Goal: Transaction & Acquisition: Purchase product/service

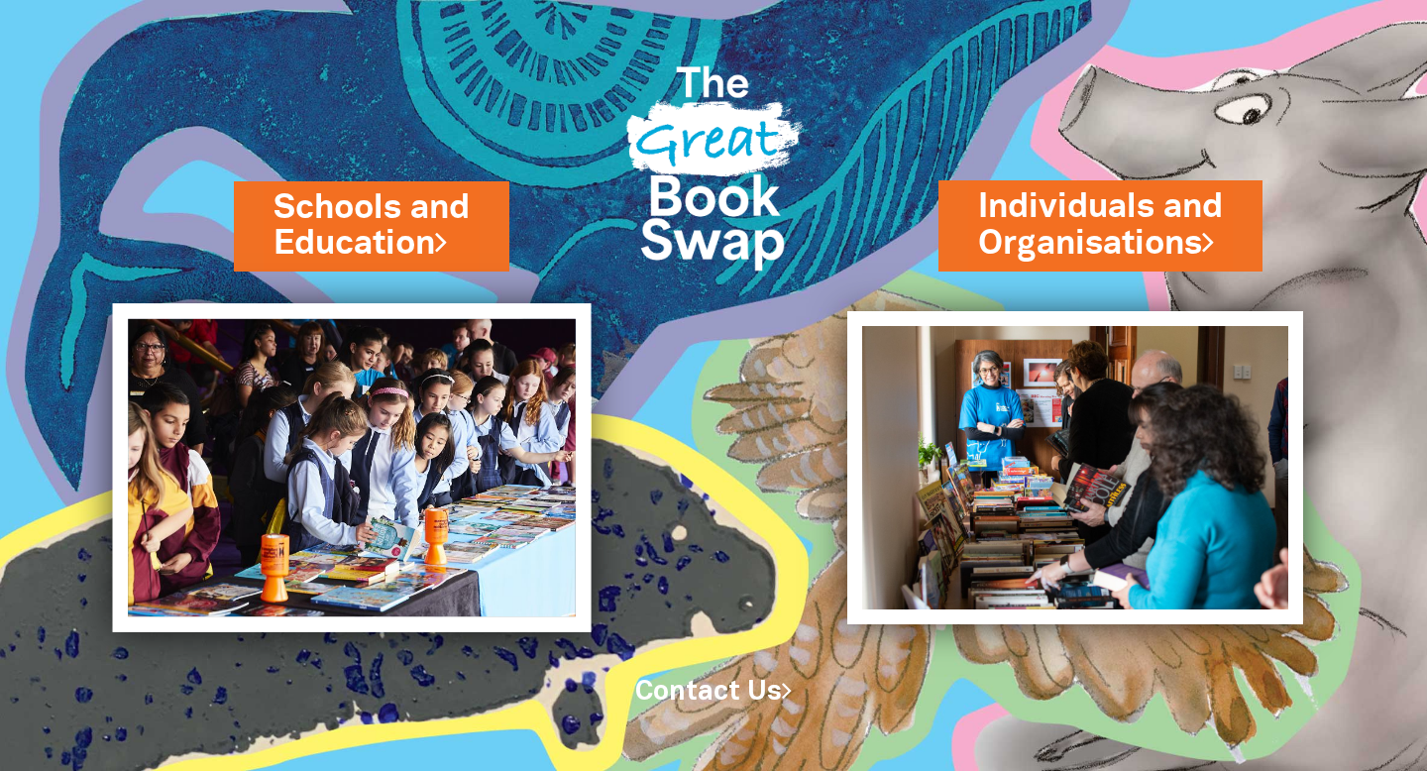
click at [449, 427] on img at bounding box center [352, 467] width 478 height 329
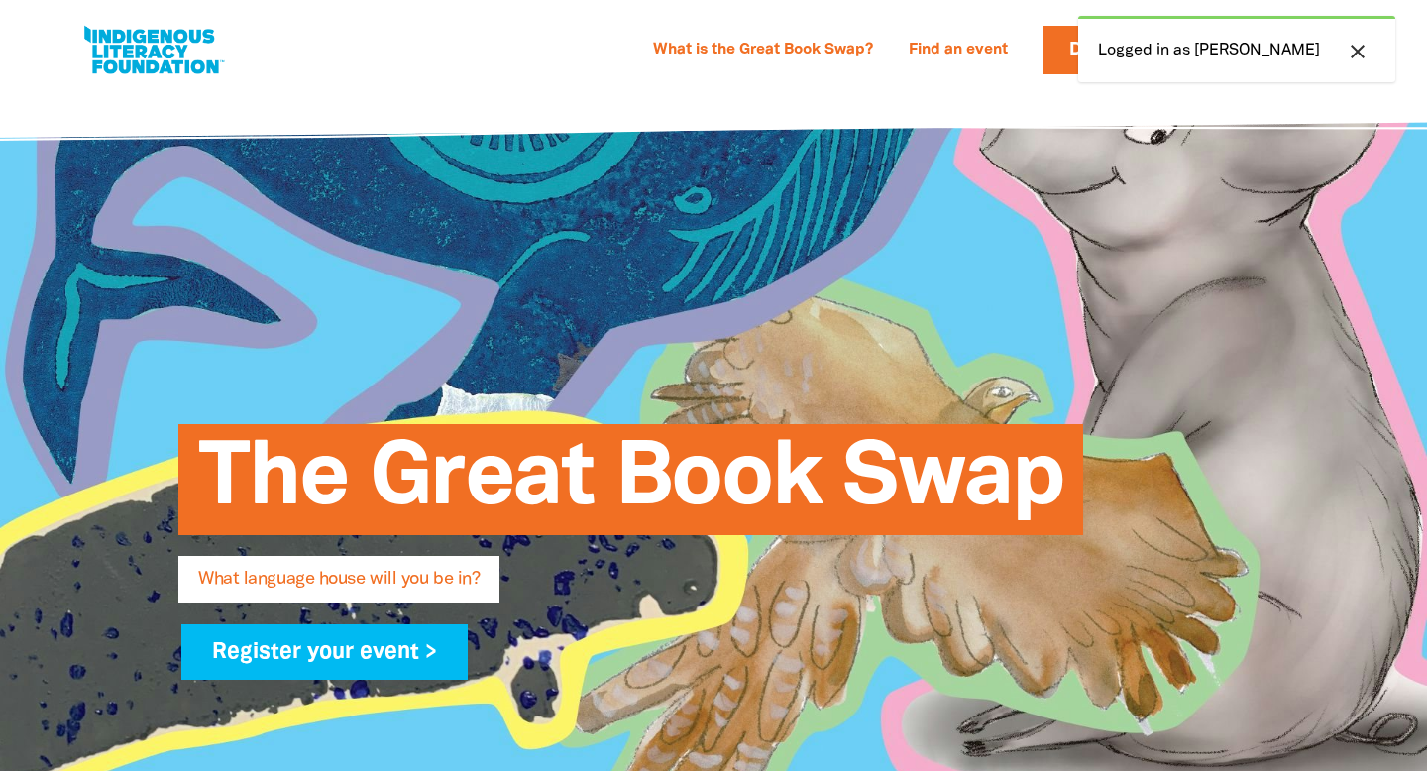
select select "primary-school"
click at [1369, 40] on icon "close" at bounding box center [1357, 52] width 24 height 24
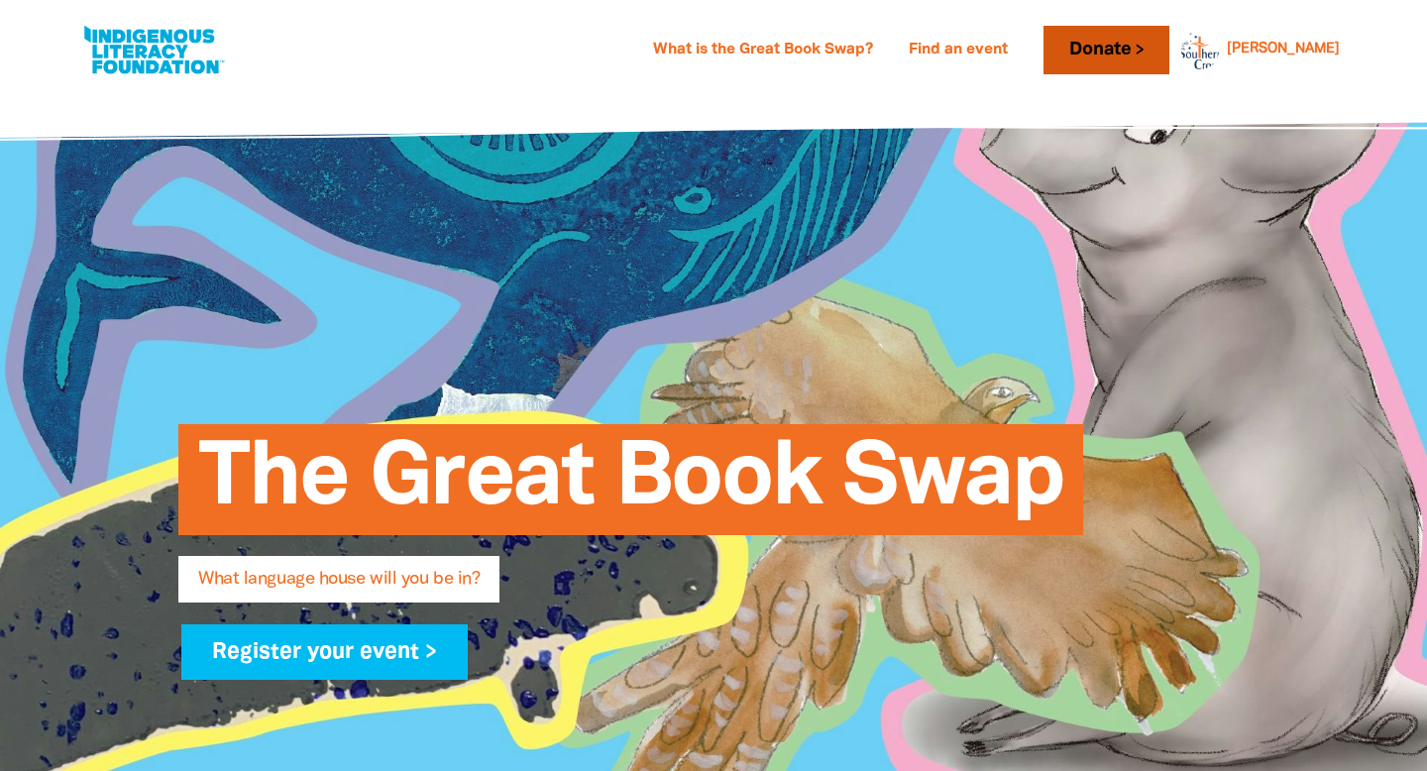
click at [1168, 49] on link "Donate" at bounding box center [1105, 50] width 125 height 49
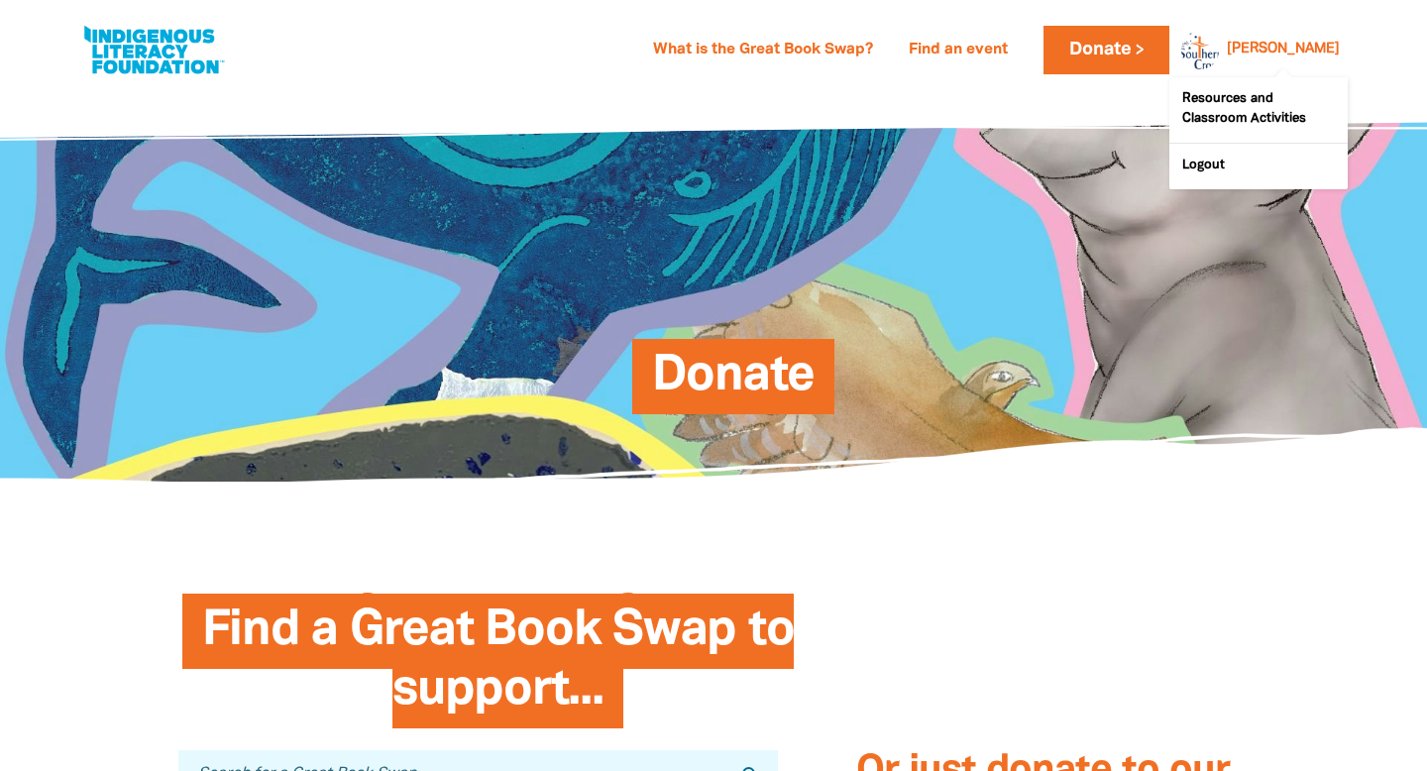
click at [1311, 50] on link "[PERSON_NAME]" at bounding box center [1282, 50] width 113 height 14
click at [1299, 48] on div "[PERSON_NAME]" at bounding box center [1283, 50] width 129 height 30
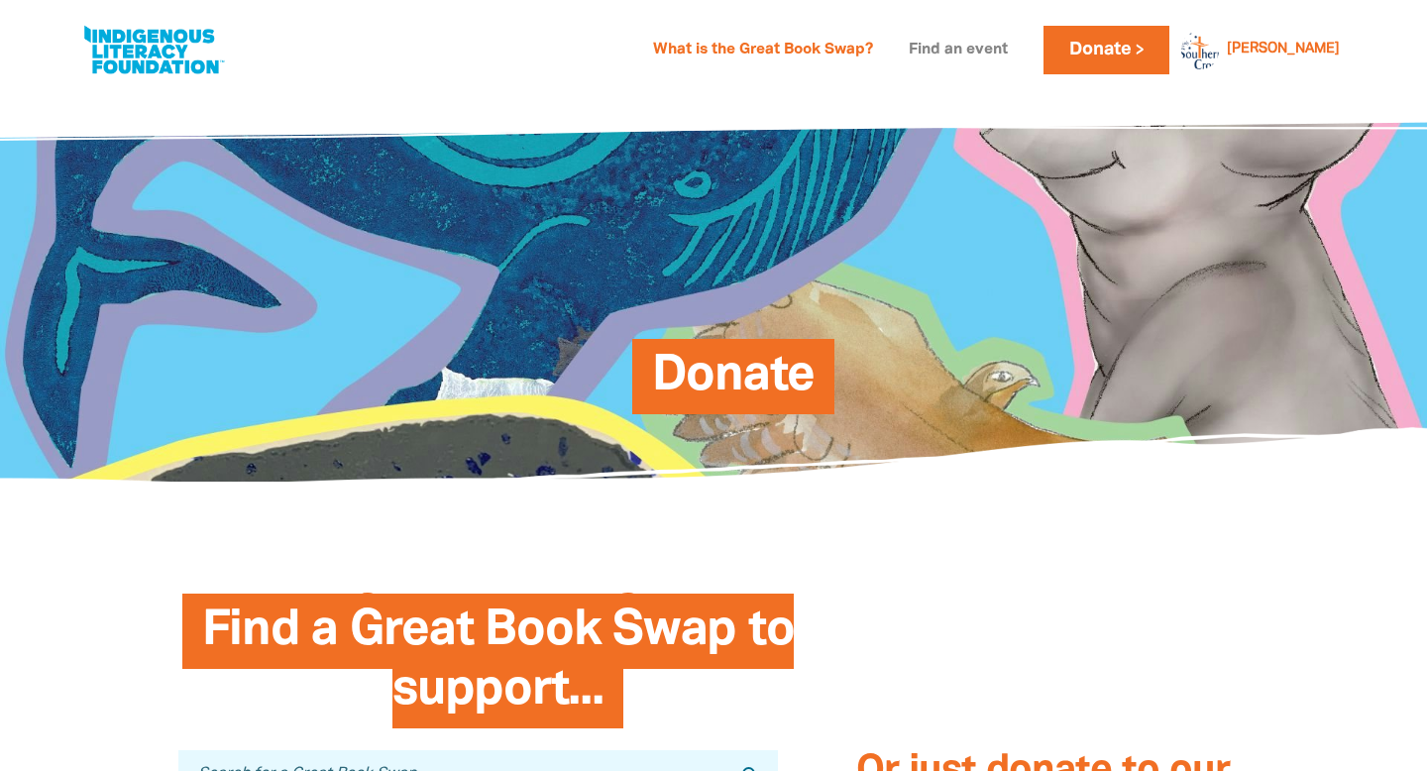
click at [1019, 50] on link "Find an event" at bounding box center [958, 51] width 123 height 32
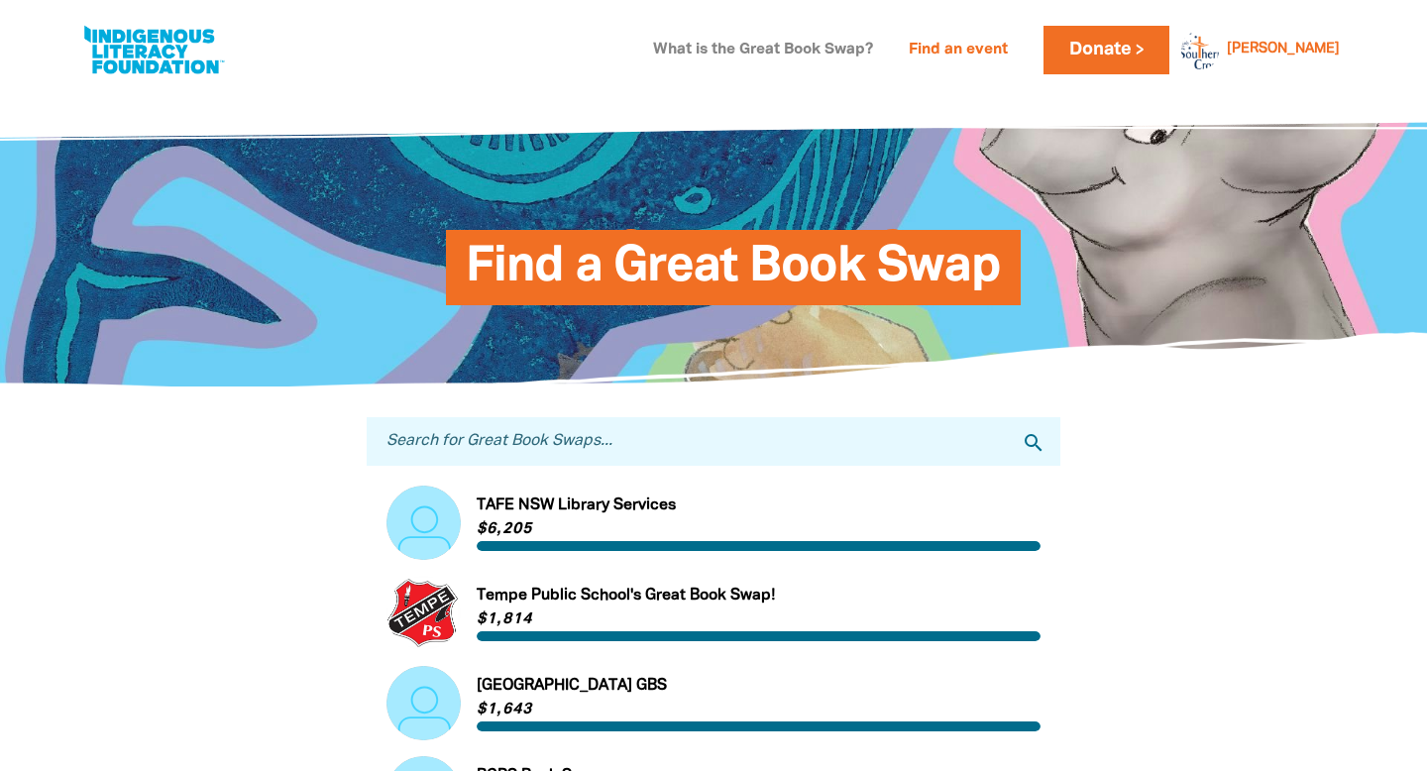
click at [885, 48] on link "What is the Great Book Swap?" at bounding box center [763, 51] width 244 height 32
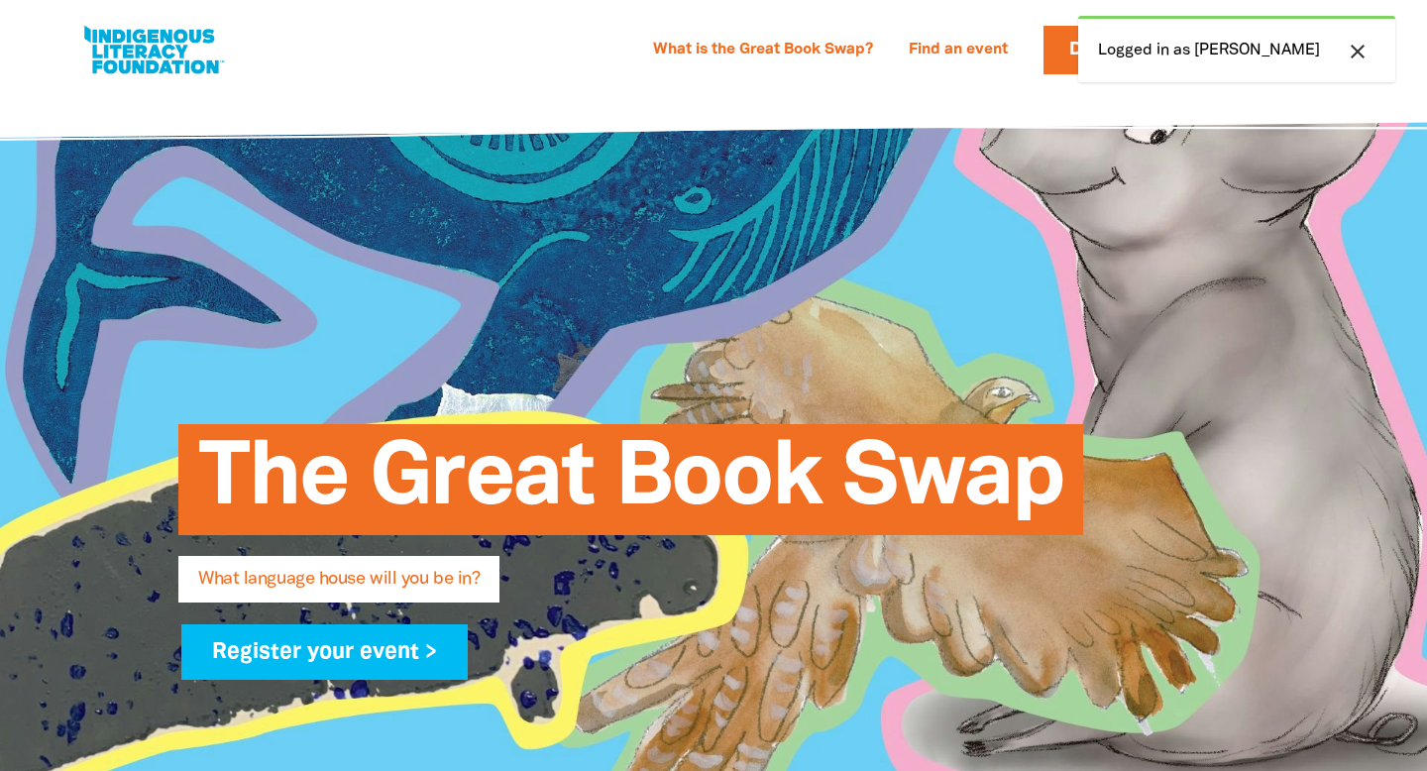
select select "primary-school"
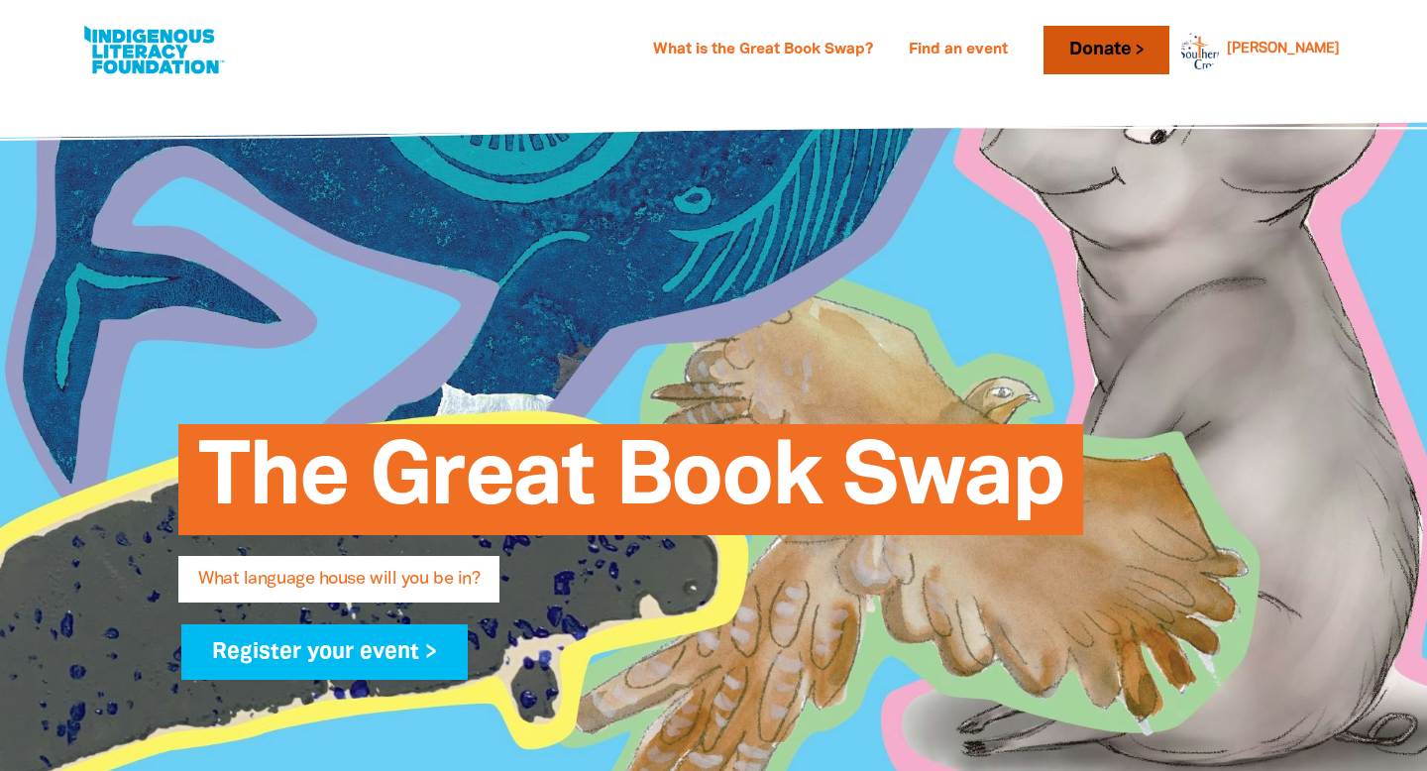
click at [1168, 38] on link "Donate" at bounding box center [1105, 50] width 125 height 49
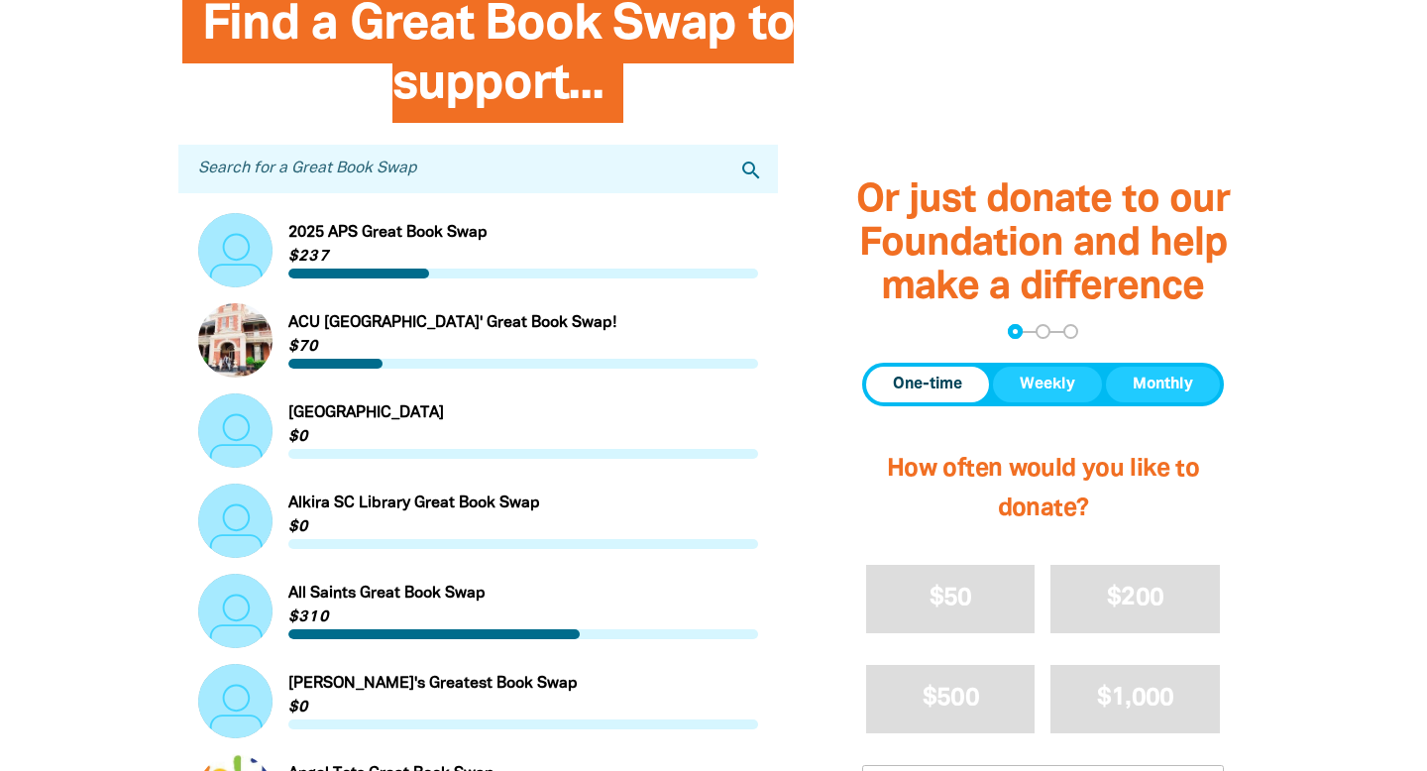
scroll to position [607, 0]
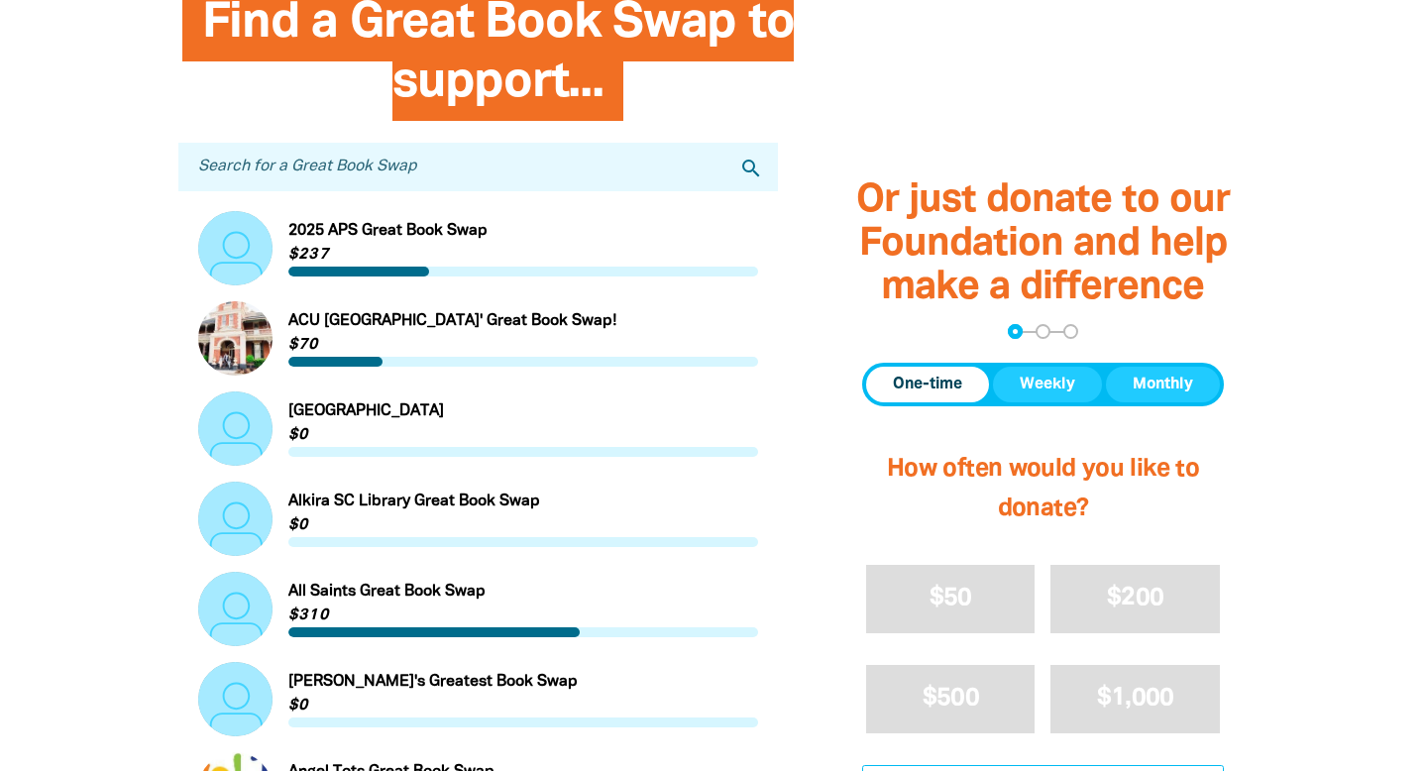
type input "730.45"
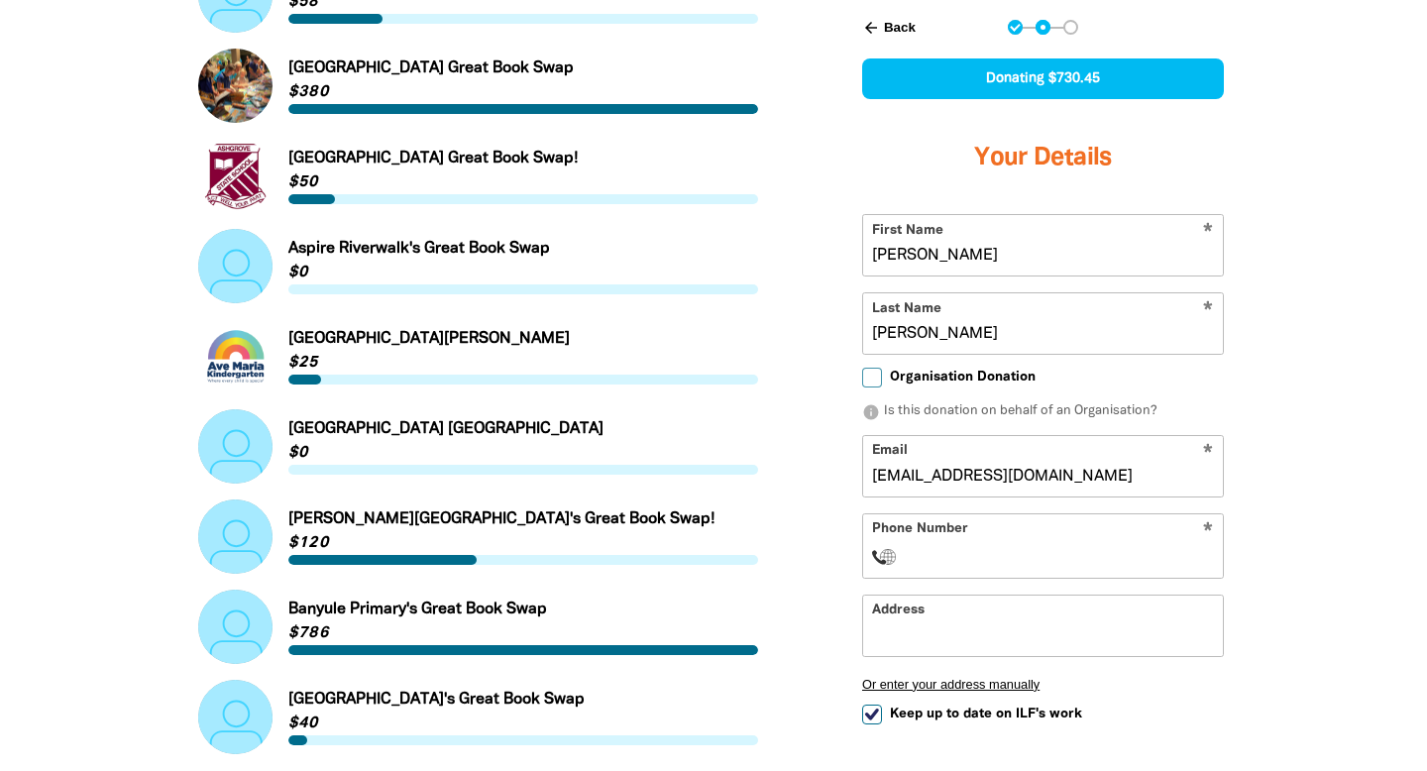
scroll to position [1822, 0]
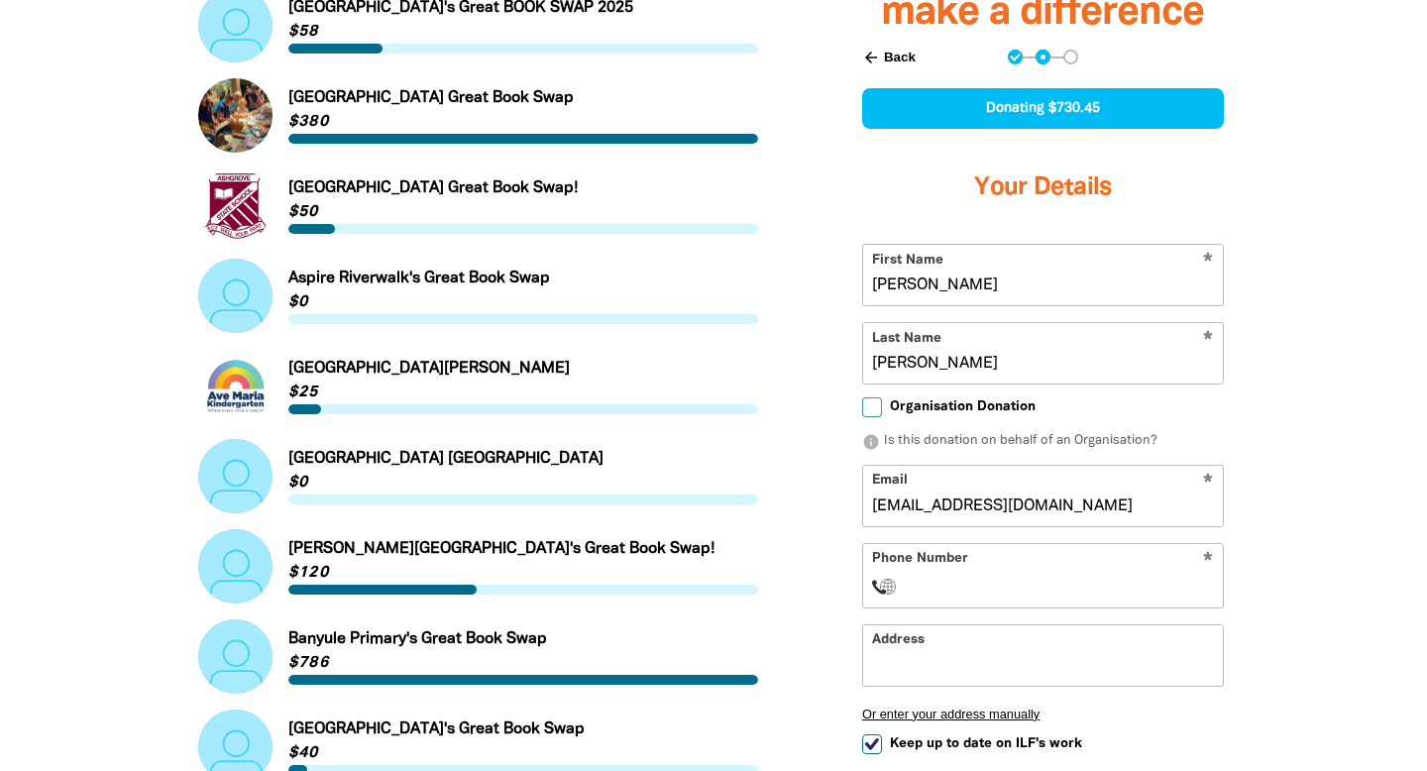
click at [872, 397] on input "Organisation Donation" at bounding box center [872, 407] width 20 height 20
checkbox input "true"
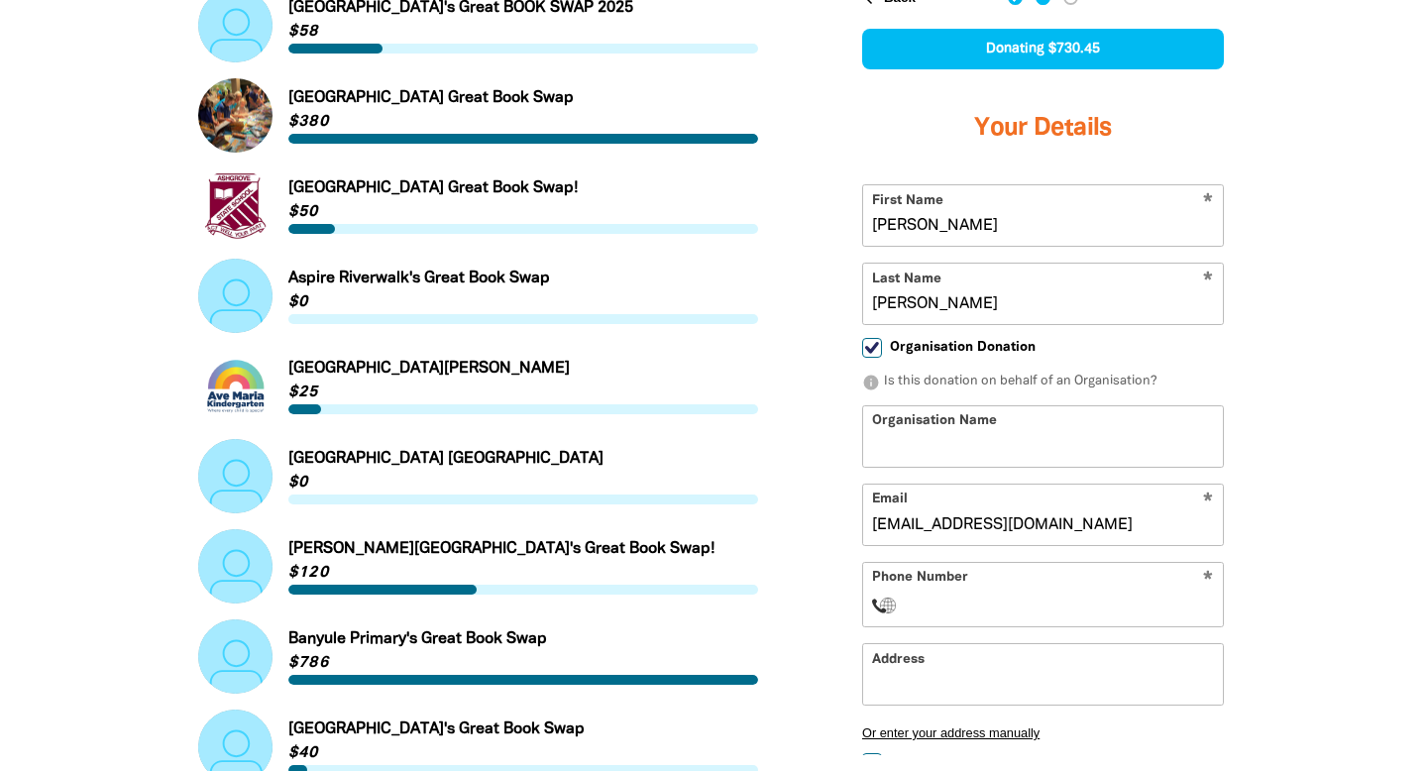
click at [875, 405] on input "Organisation Name" at bounding box center [1043, 435] width 360 height 60
type input "Our [DEMOGRAPHIC_DATA] of the [GEOGRAPHIC_DATA]"
click at [1054, 592] on input "Phone Number" at bounding box center [1062, 604] width 303 height 24
type input "[PHONE_NUMBER]"
select select "AU"
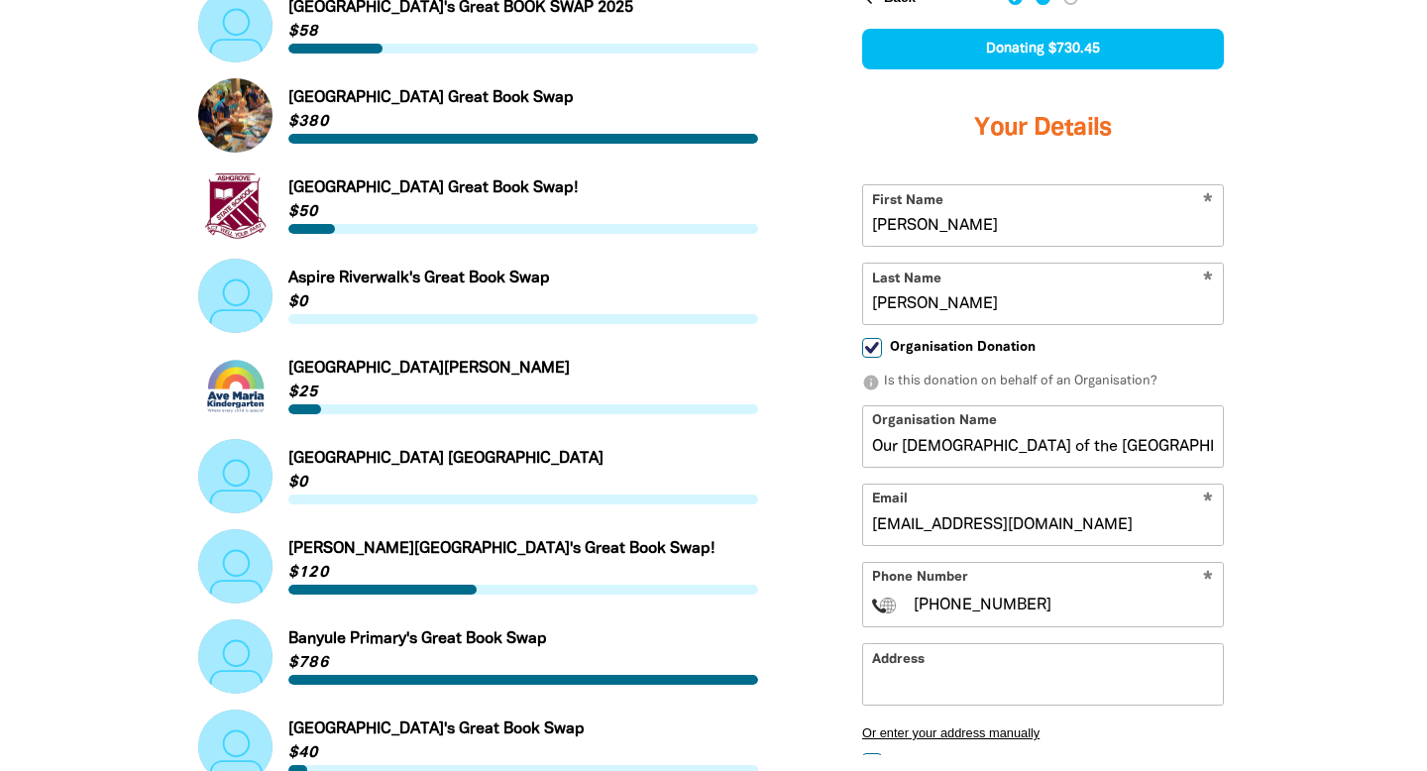
type input "99748500"
type input "[STREET_ADDRESS]"
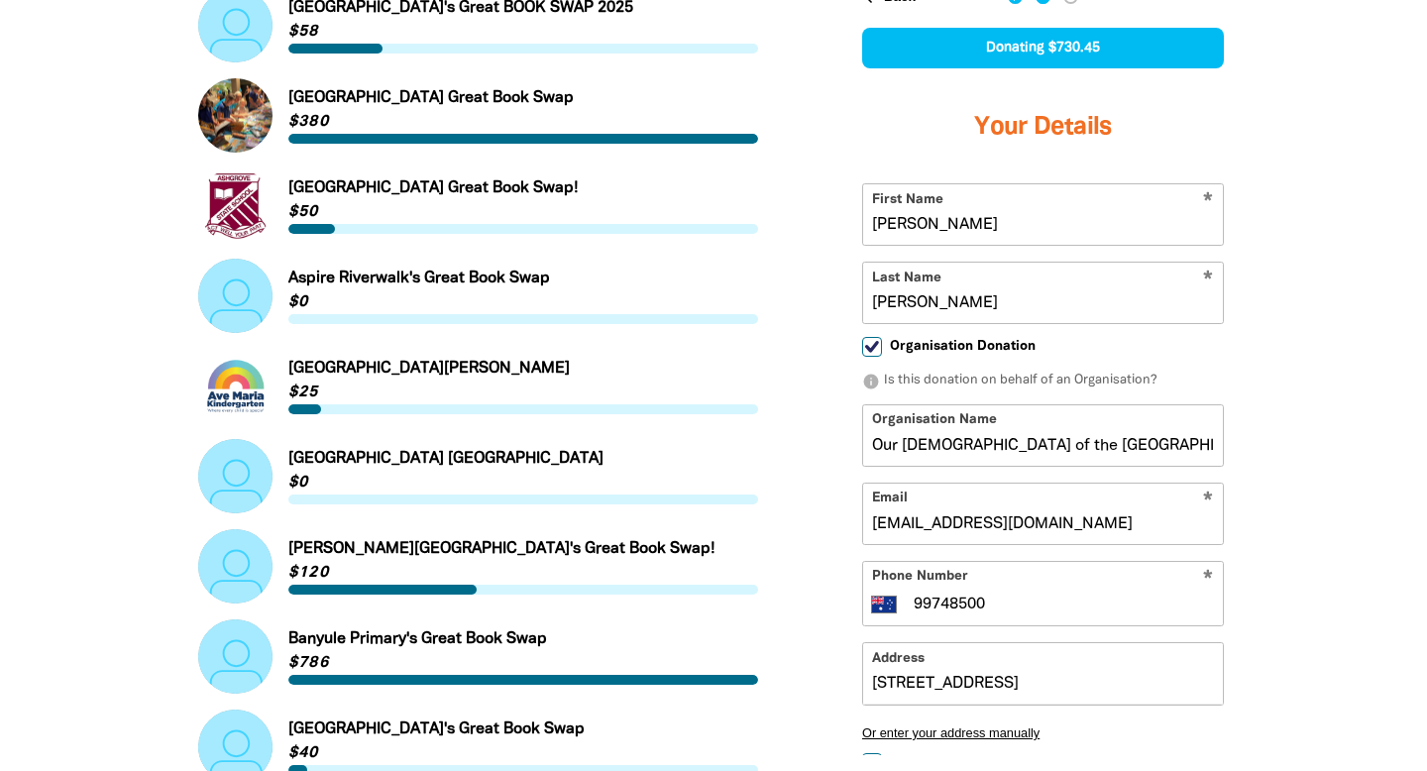
type input "[PHONE_NUMBER]"
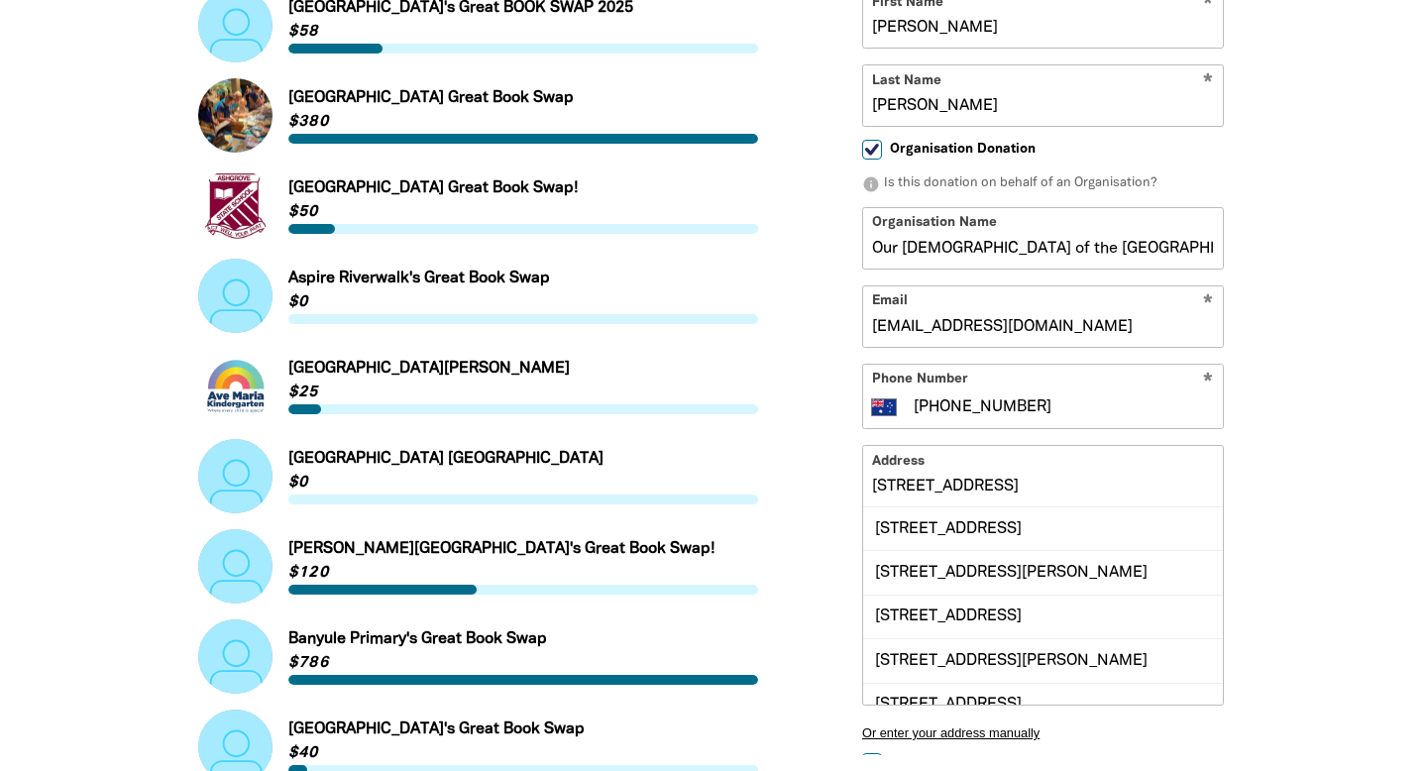
click at [926, 394] on input "[PHONE_NUMBER]" at bounding box center [1062, 406] width 303 height 24
select select "ZZ"
type input "+9974850"
click at [947, 445] on input "[STREET_ADDRESS]" at bounding box center [1043, 475] width 360 height 60
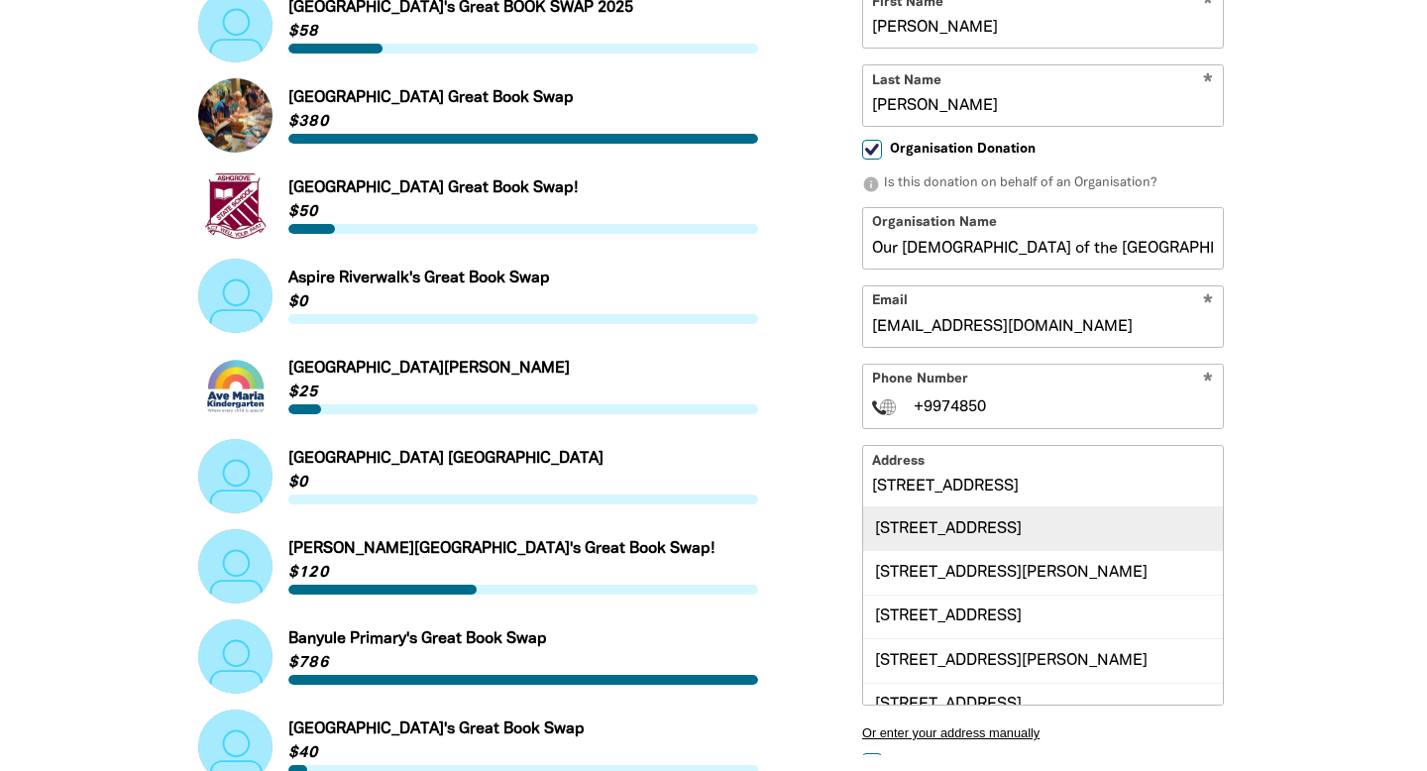
click at [904, 507] on div "[STREET_ADDRESS]" at bounding box center [1043, 528] width 360 height 43
type input "[STREET_ADDRESS]"
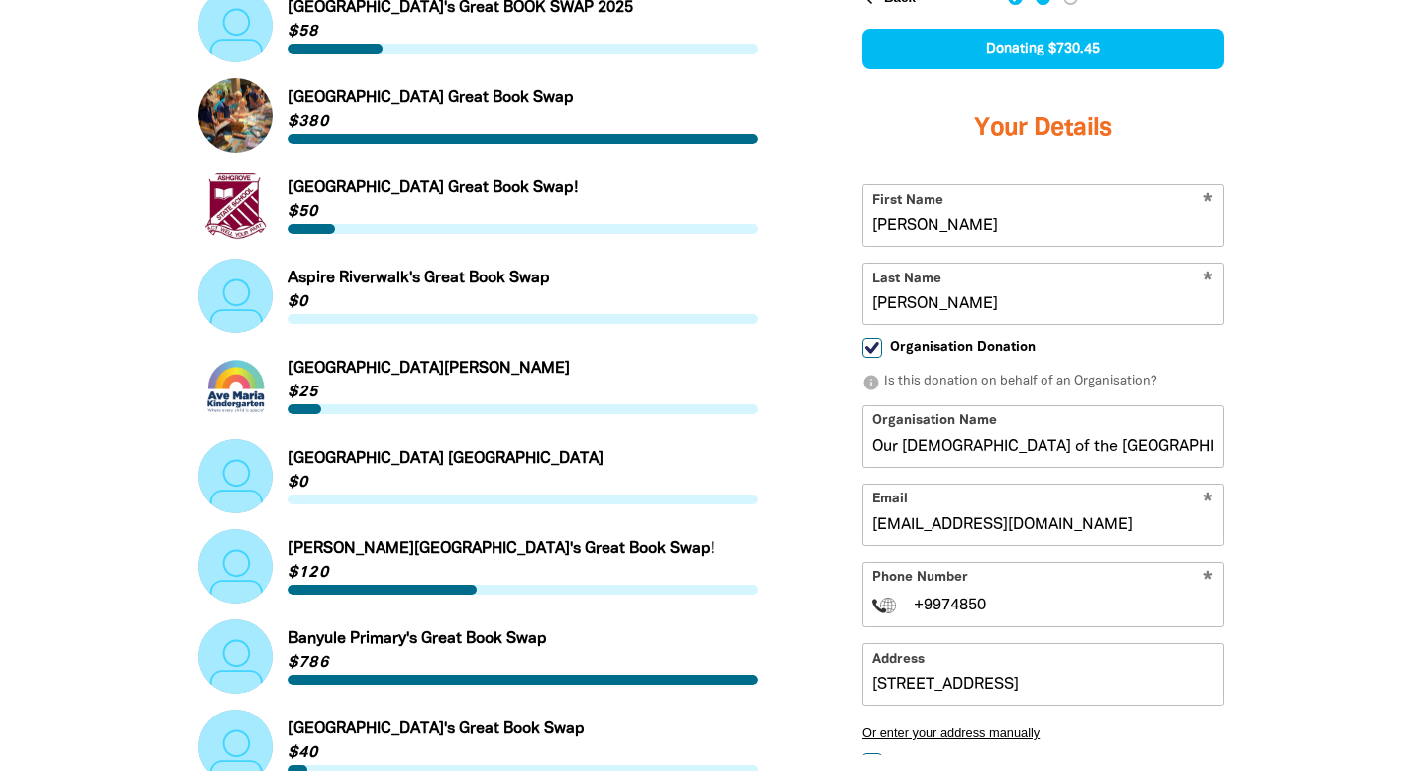
drag, startPoint x: 913, startPoint y: 59, endPoint x: 869, endPoint y: 61, distance: 44.6
click at [869, 185] on input "[PERSON_NAME]" at bounding box center [1043, 215] width 360 height 60
checkbox input "false"
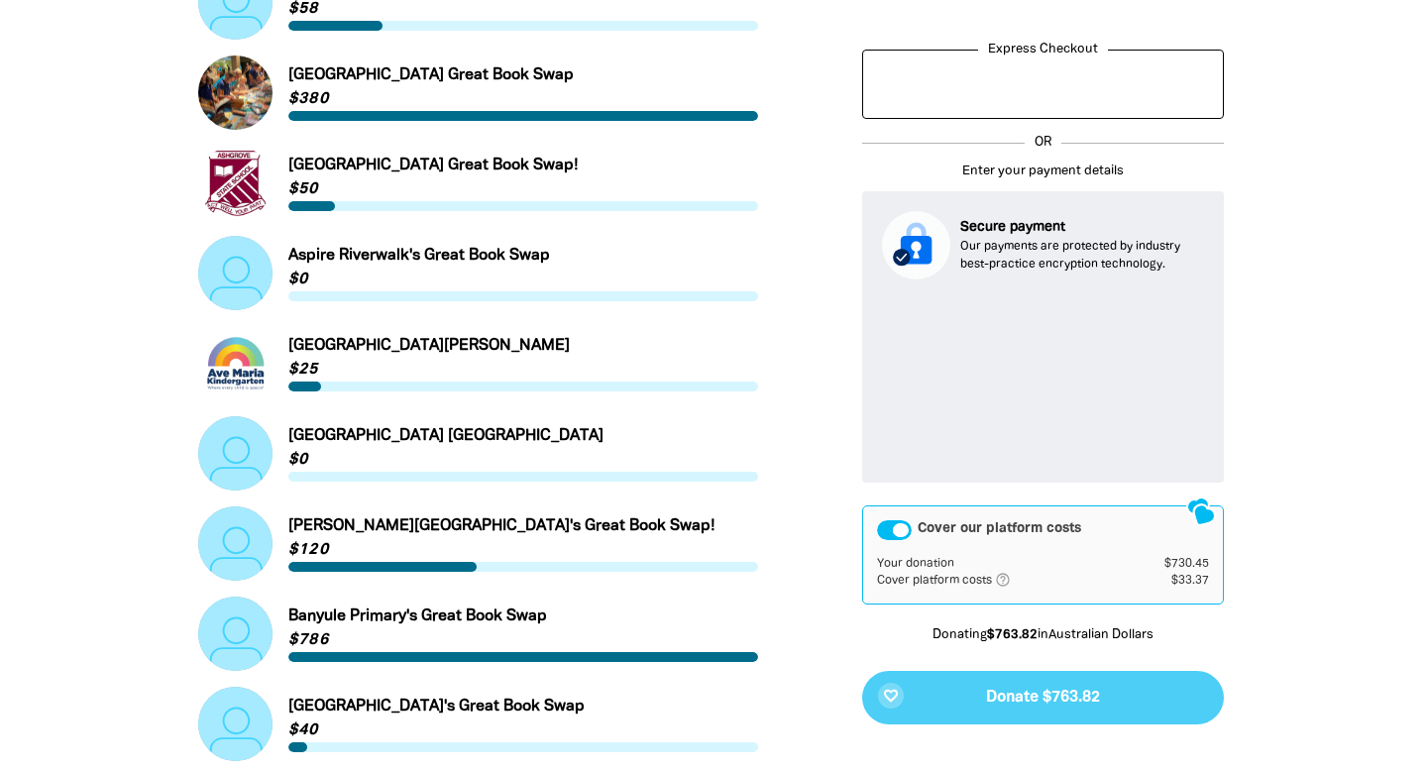
scroll to position [1847, 0]
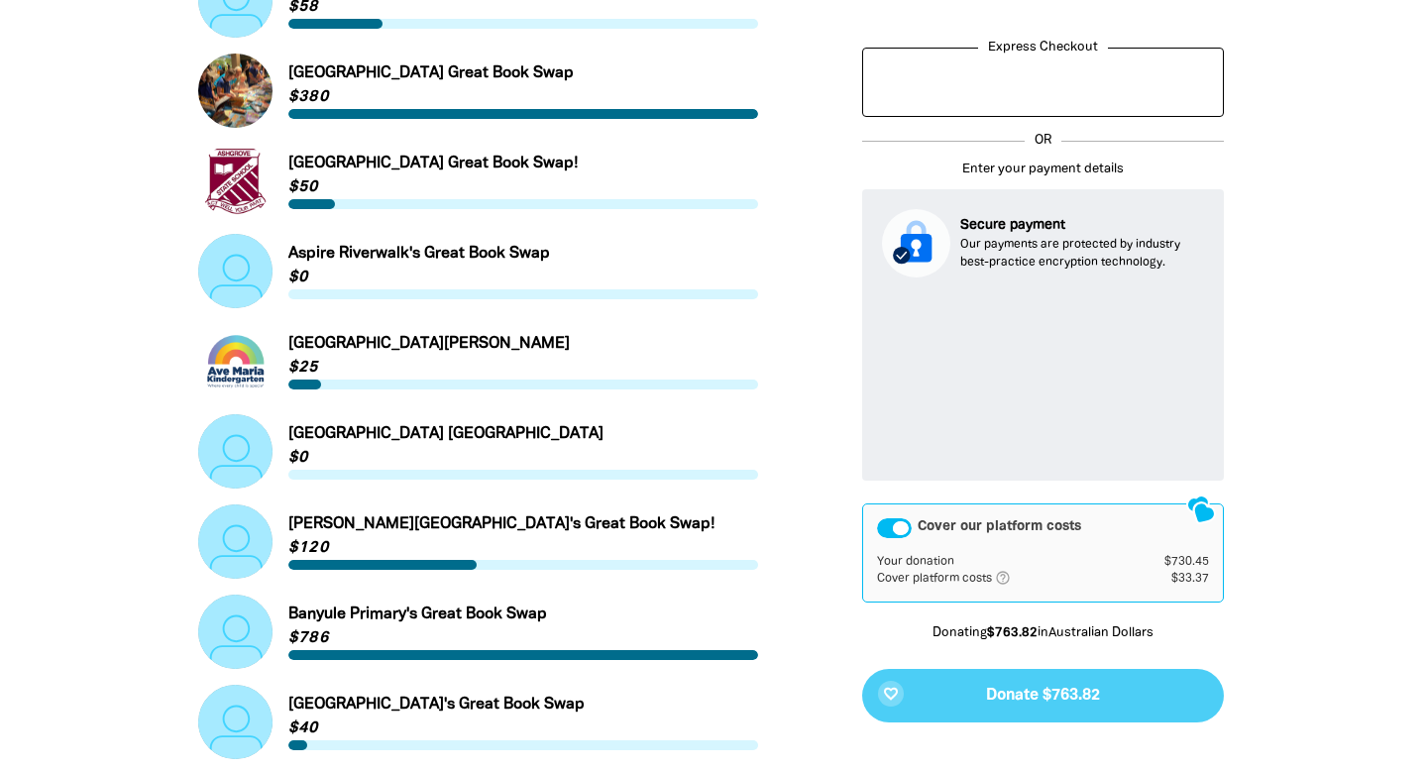
click at [1004, 569] on icon "help_outlined" at bounding box center [1011, 577] width 32 height 16
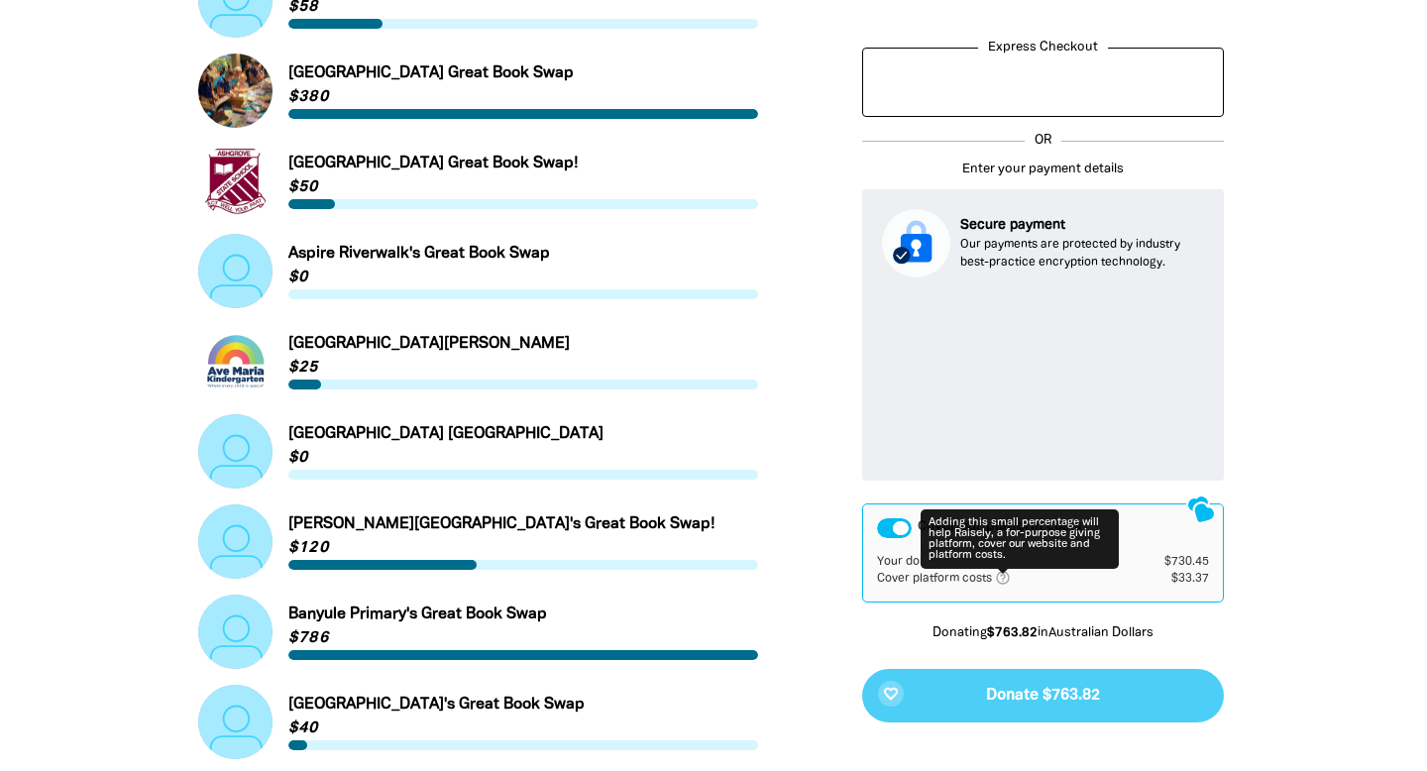
click at [1124, 457] on form "Enter your payment details Secure payment Our payments are protected by industr…" at bounding box center [1043, 441] width 362 height 562
click at [1005, 569] on icon "help_outlined" at bounding box center [1011, 577] width 32 height 16
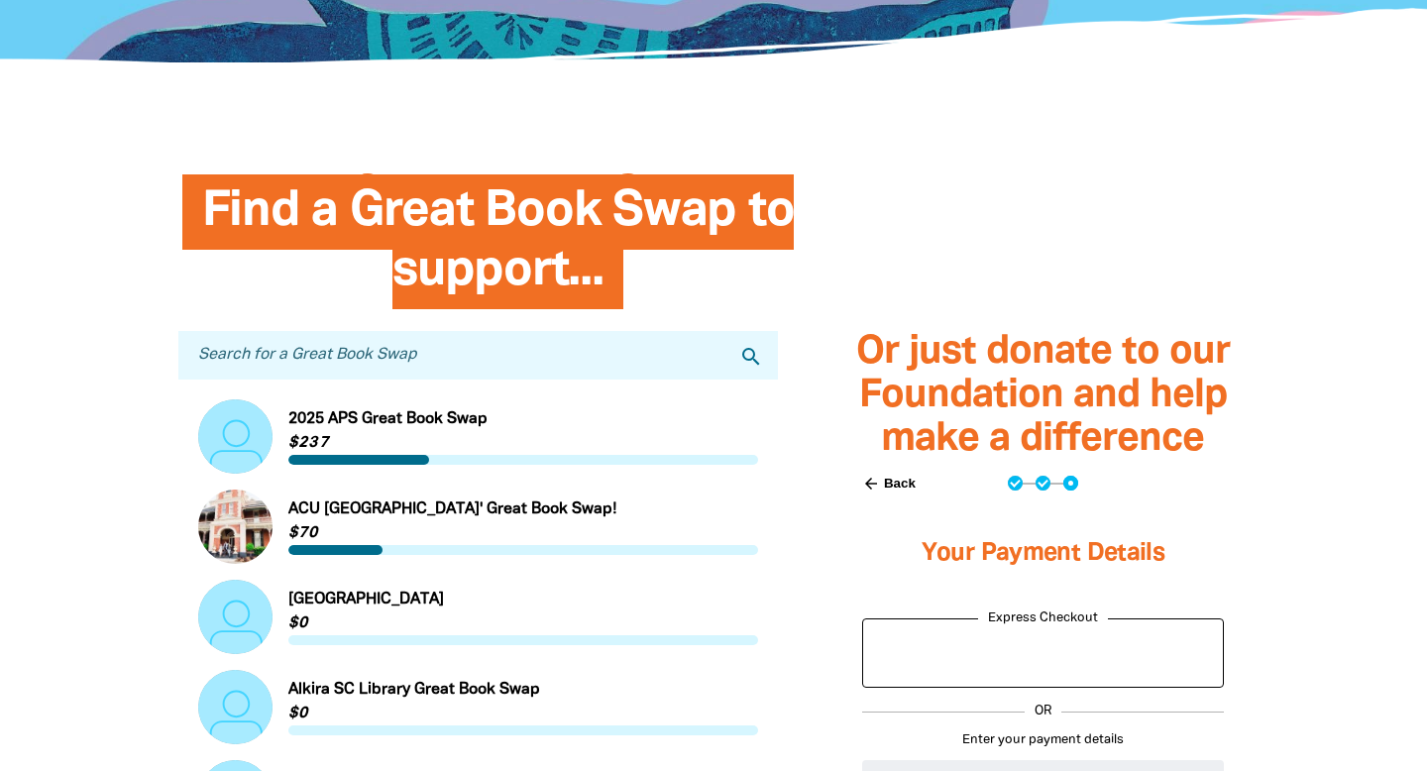
scroll to position [0, 0]
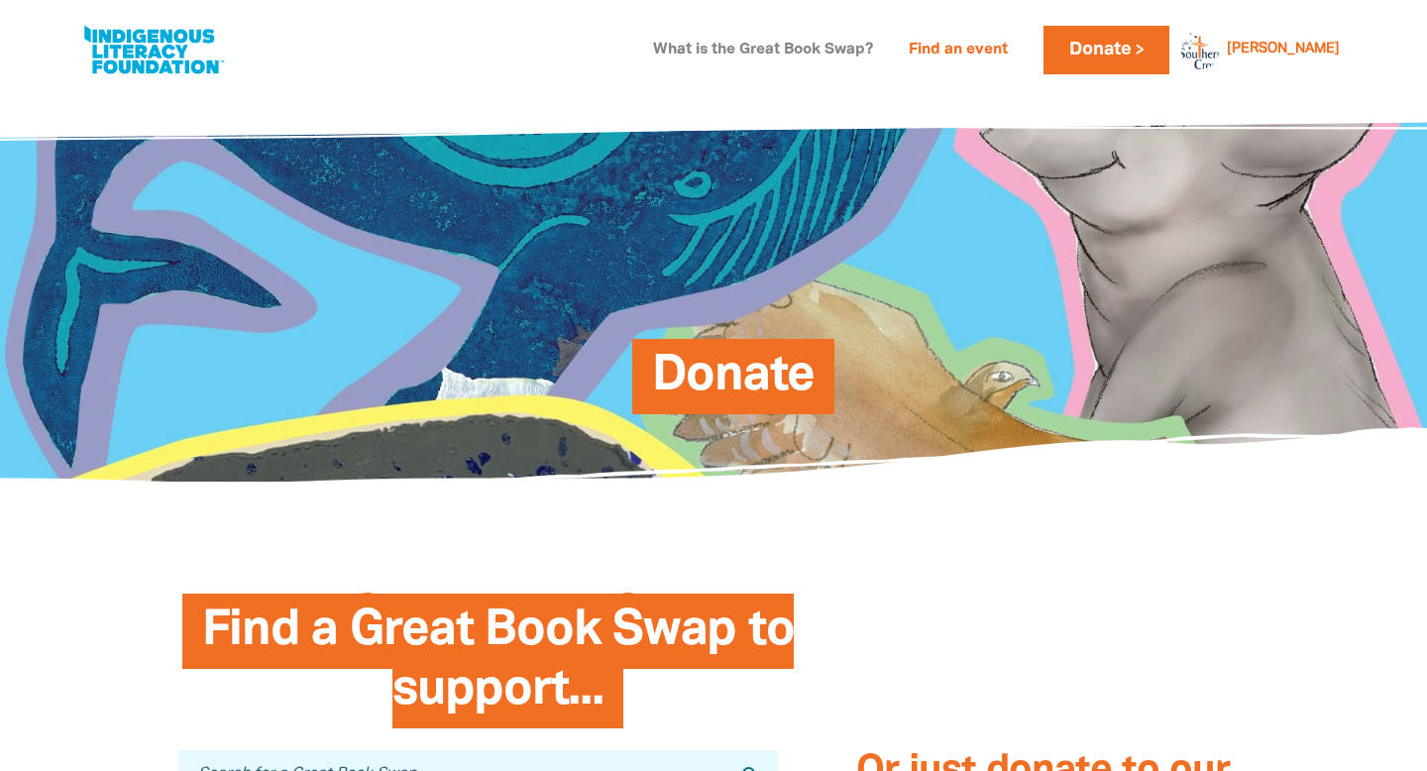
click at [885, 39] on link "What is the Great Book Swap?" at bounding box center [763, 51] width 244 height 32
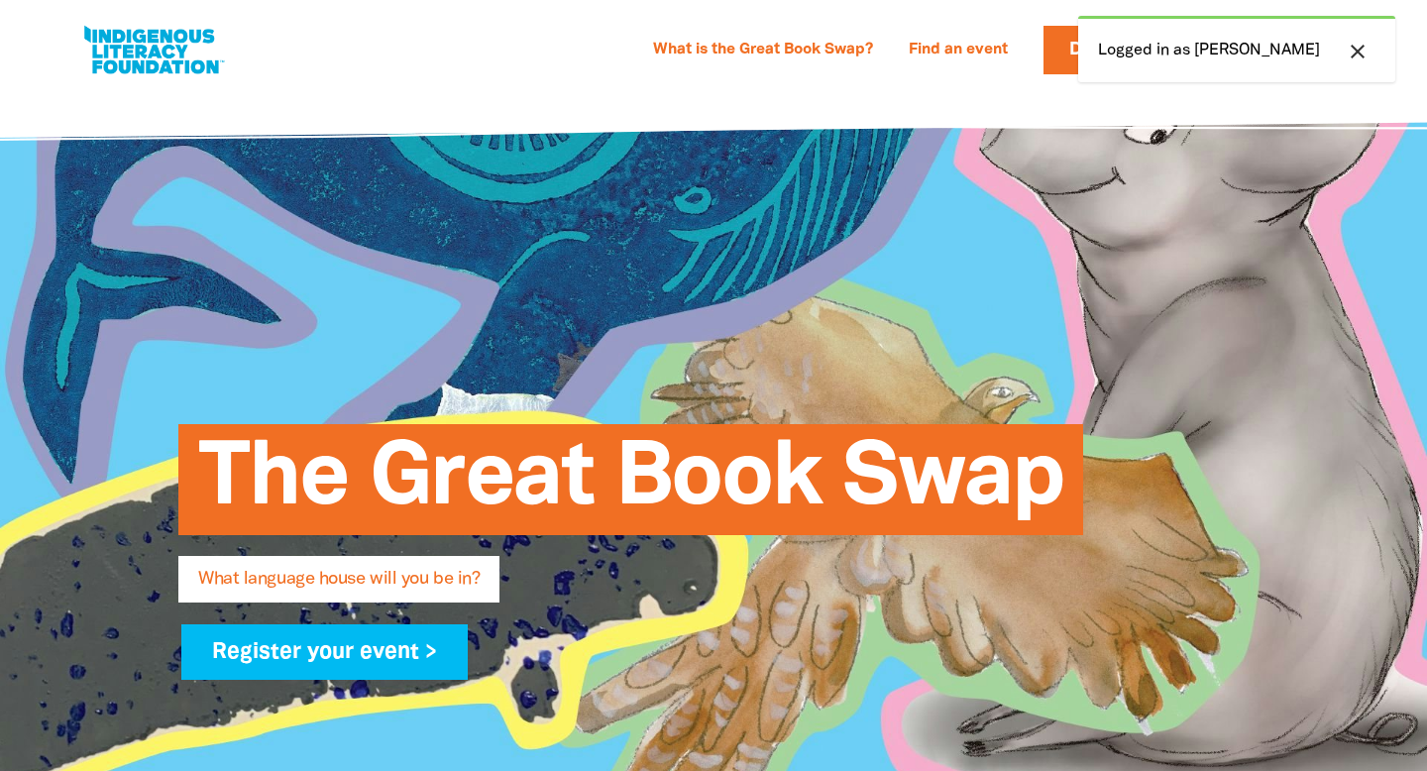
select select "primary-school"
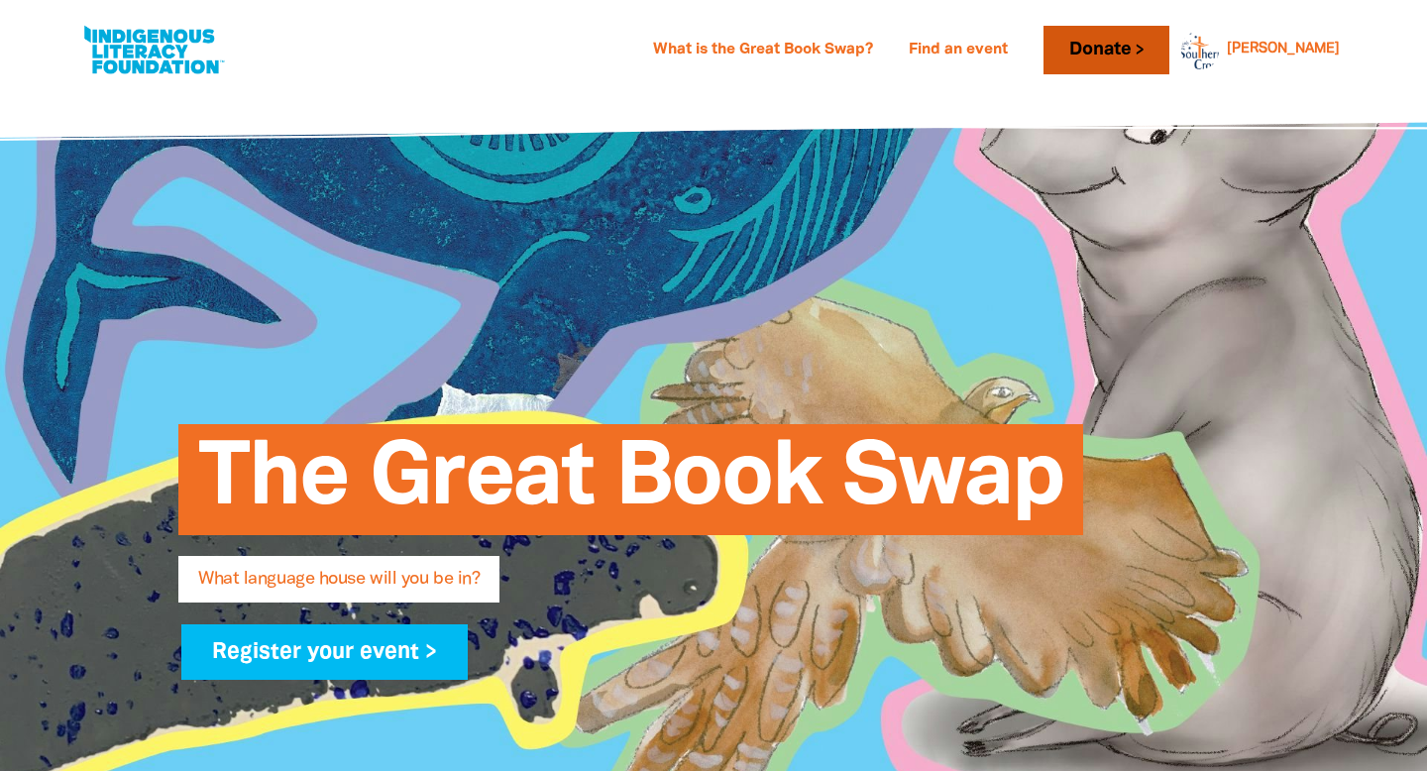
click at [1168, 43] on link "Donate" at bounding box center [1105, 50] width 125 height 49
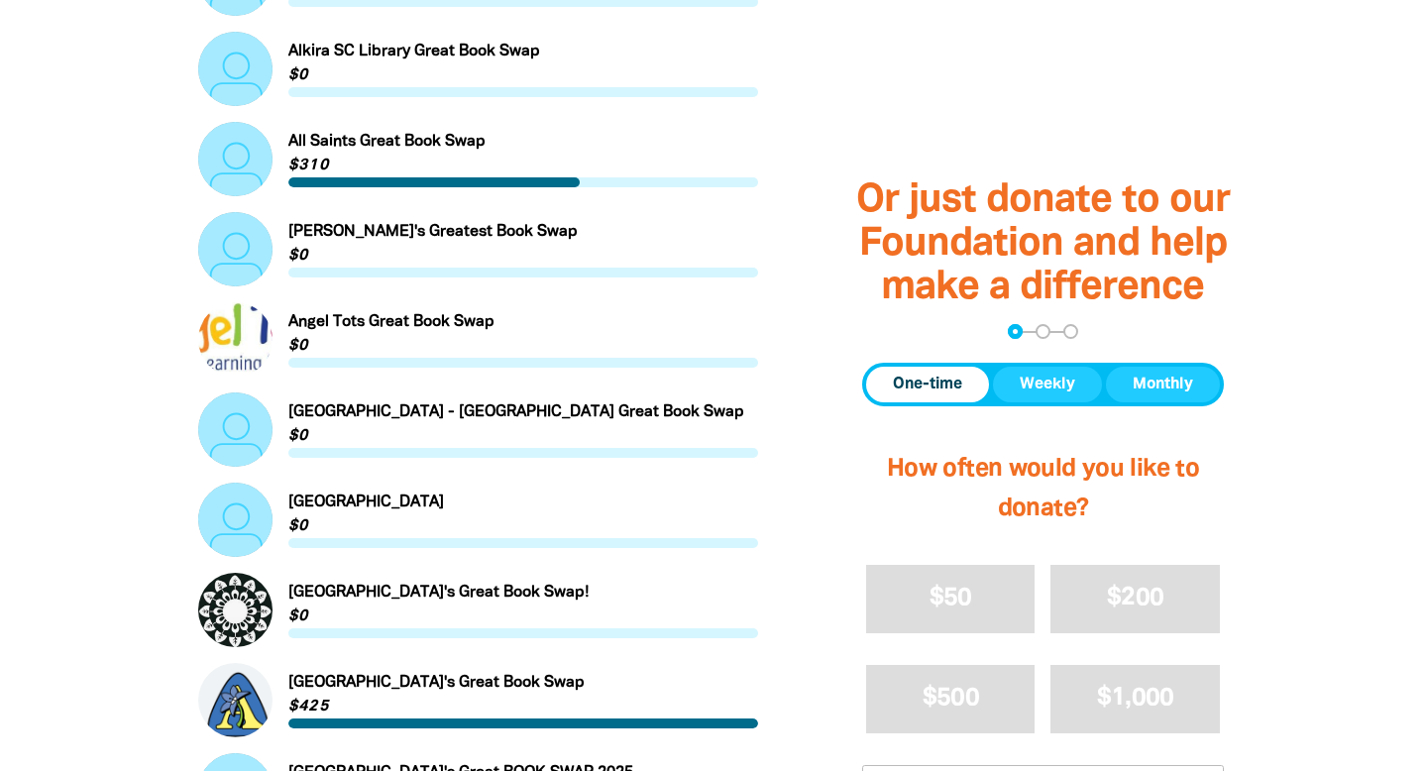
scroll to position [1210, 0]
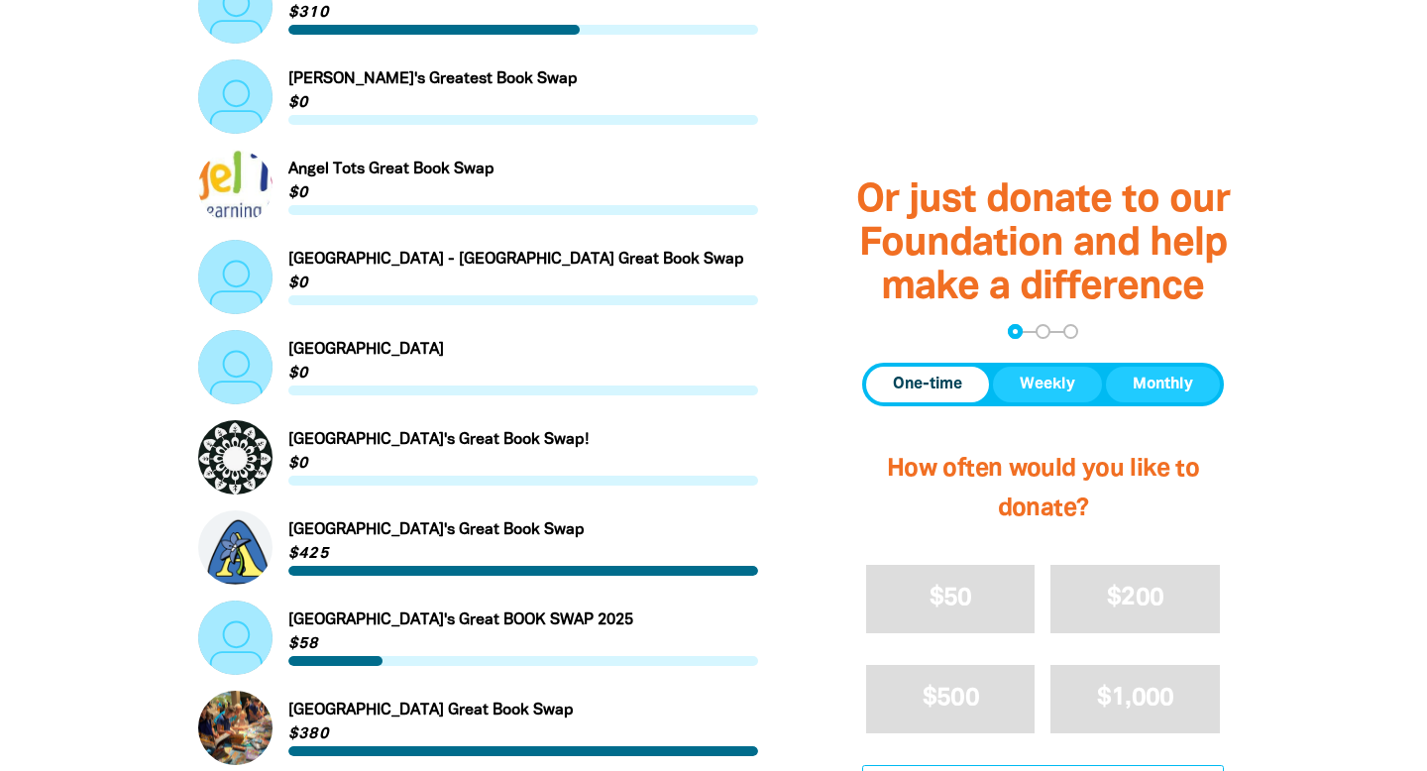
type input "730"
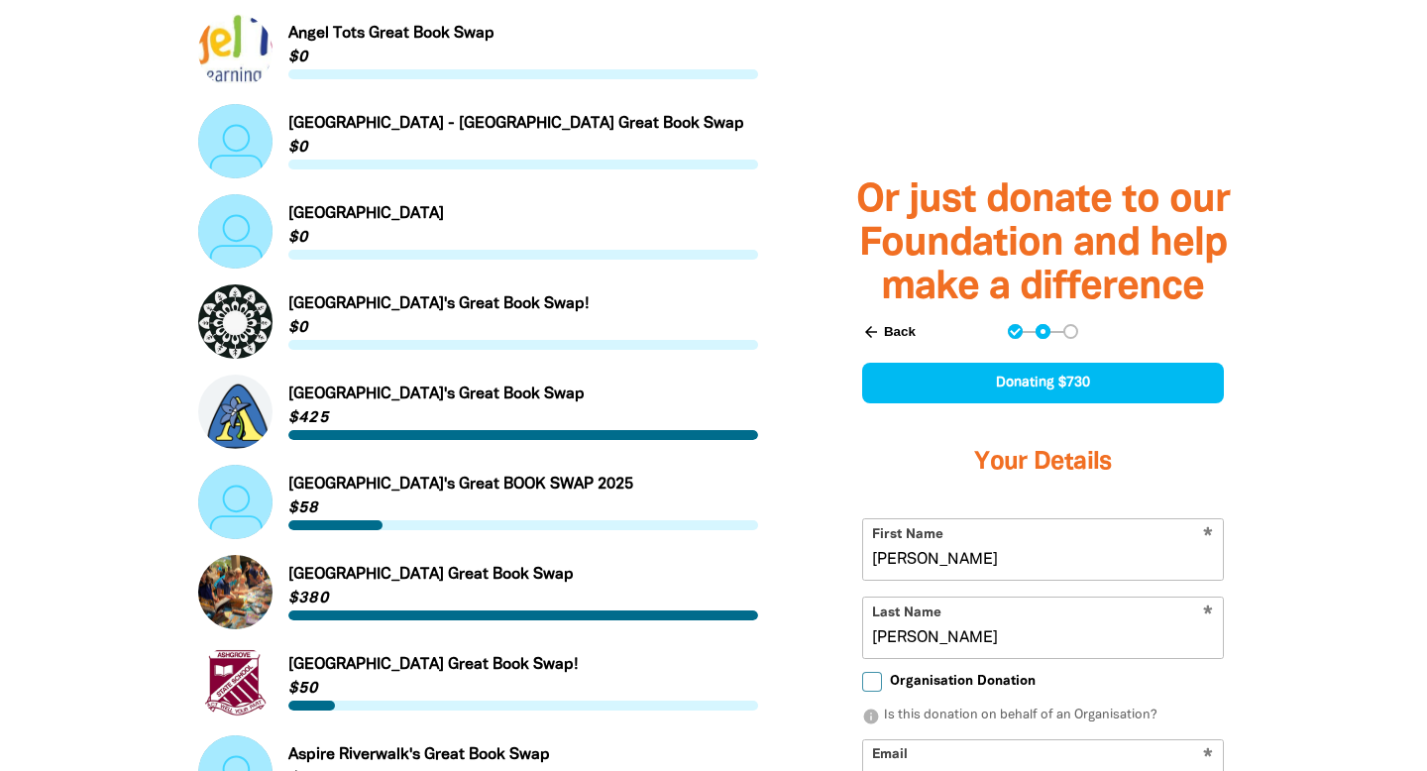
scroll to position [1373, 0]
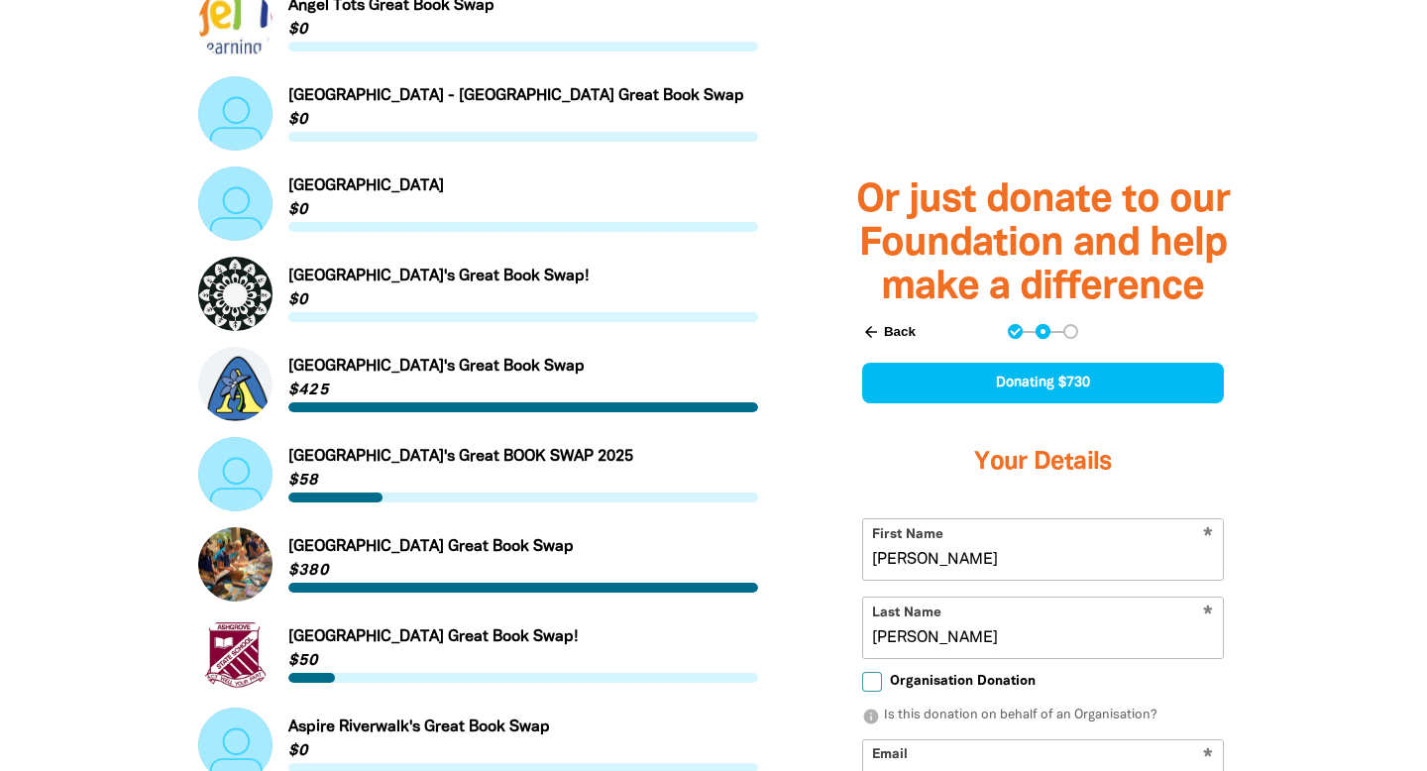
click at [870, 672] on input "Organisation Donation" at bounding box center [872, 682] width 20 height 20
checkbox input "true"
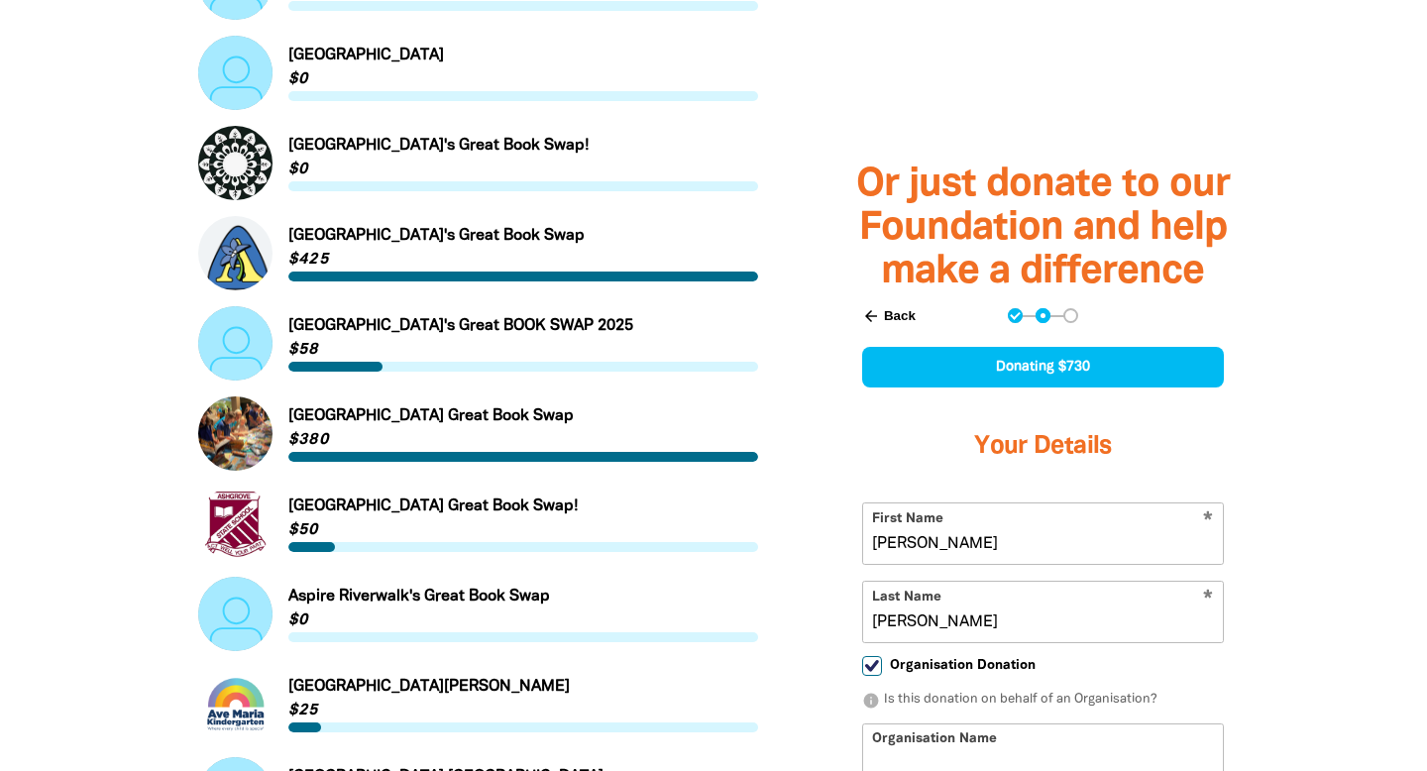
scroll to position [1577, 0]
